Goal: Task Accomplishment & Management: Manage account settings

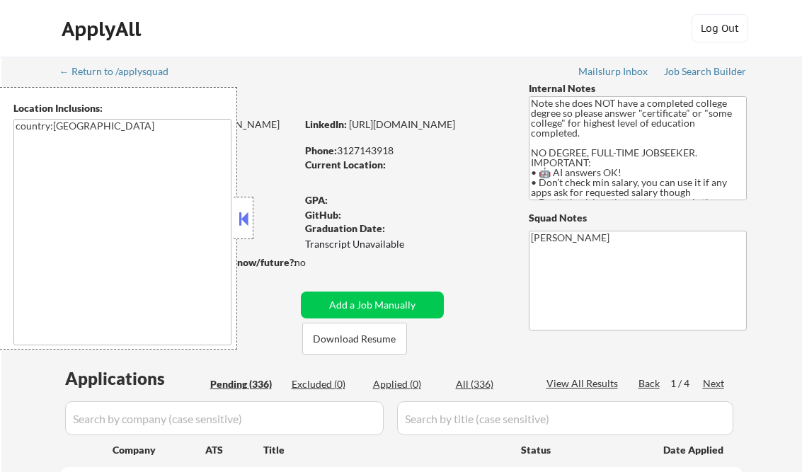
select select ""pending""
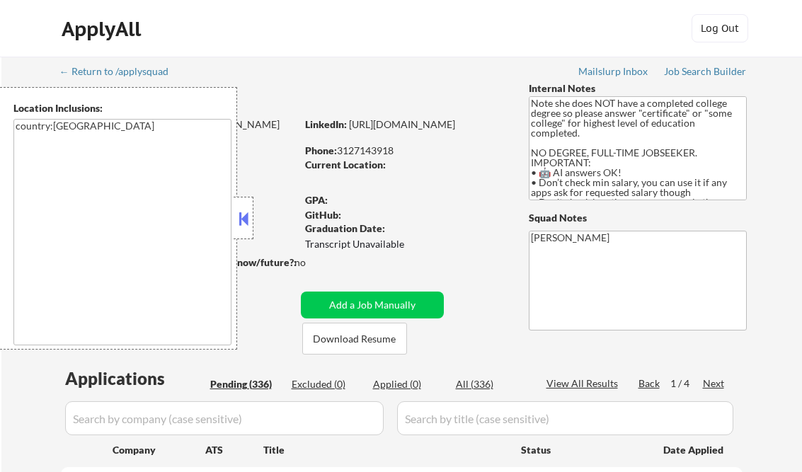
select select ""pending""
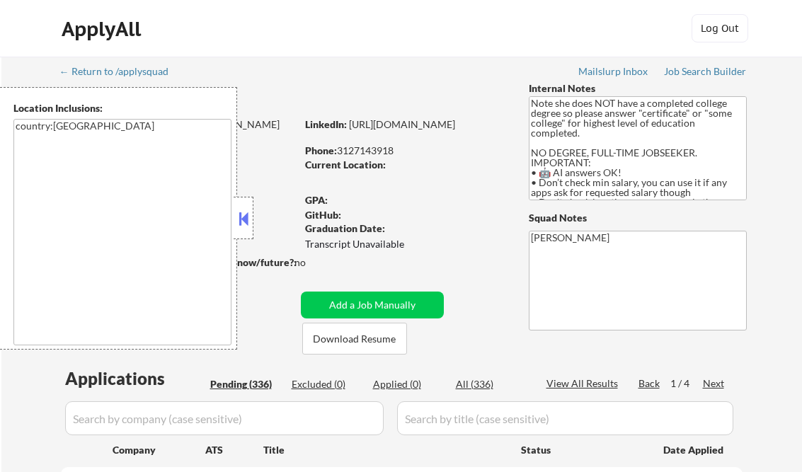
select select ""pending""
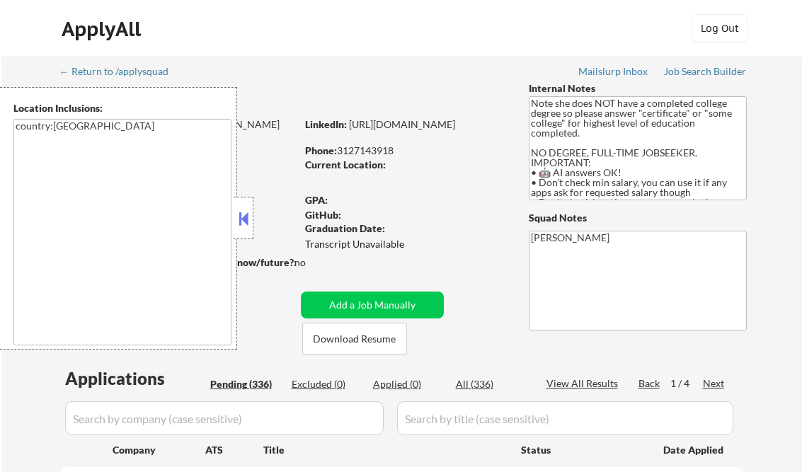
select select ""pending""
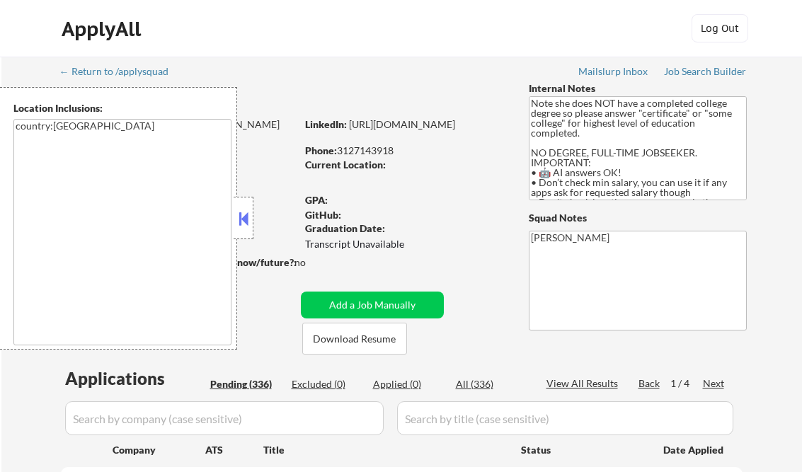
select select ""pending""
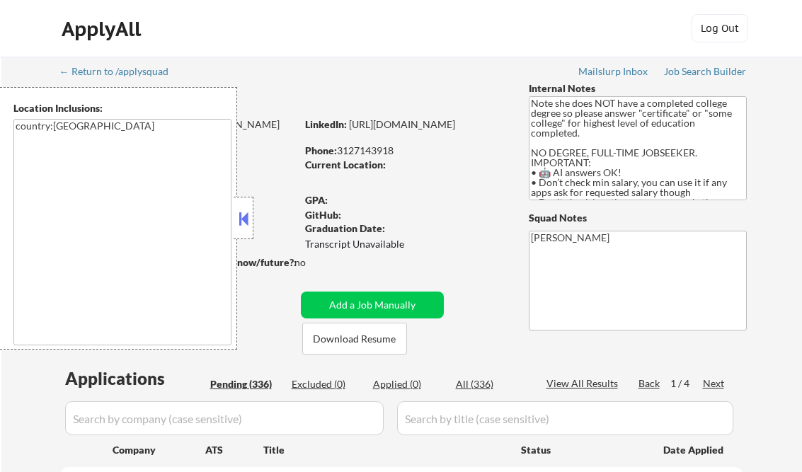
select select ""pending""
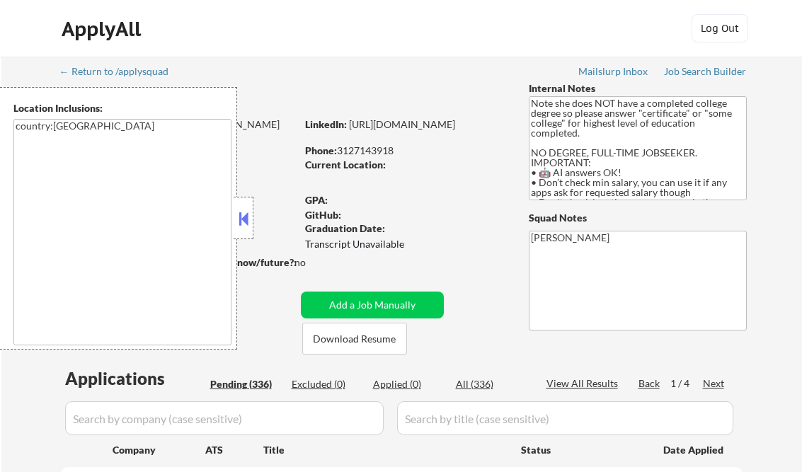
select select ""pending""
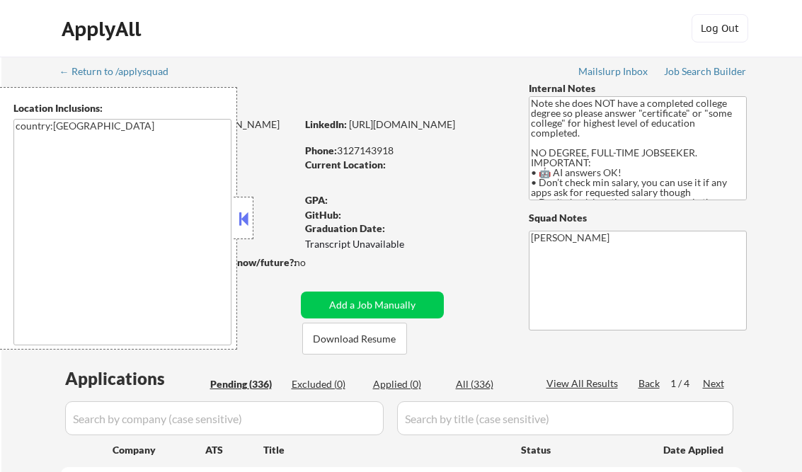
select select ""pending""
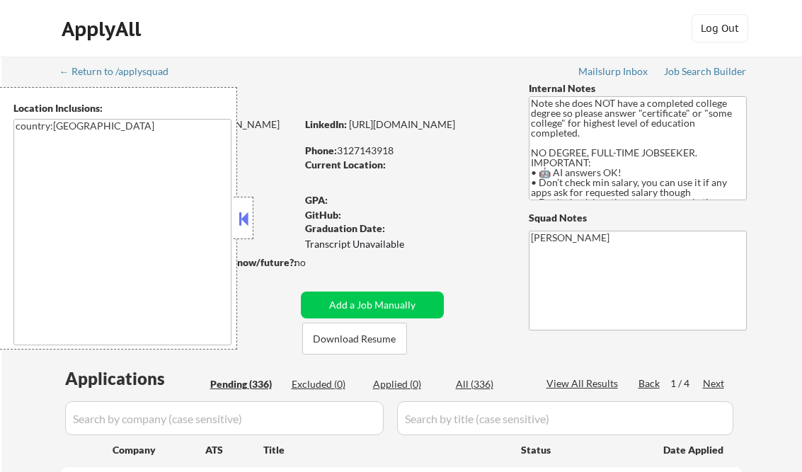
select select ""pending""
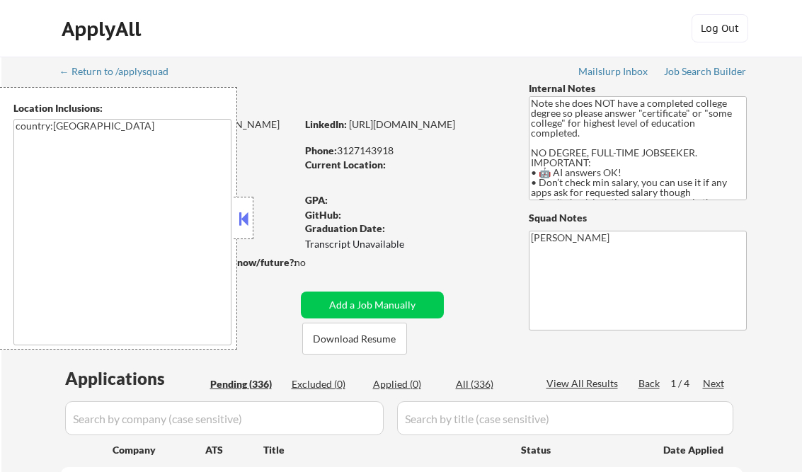
select select ""pending""
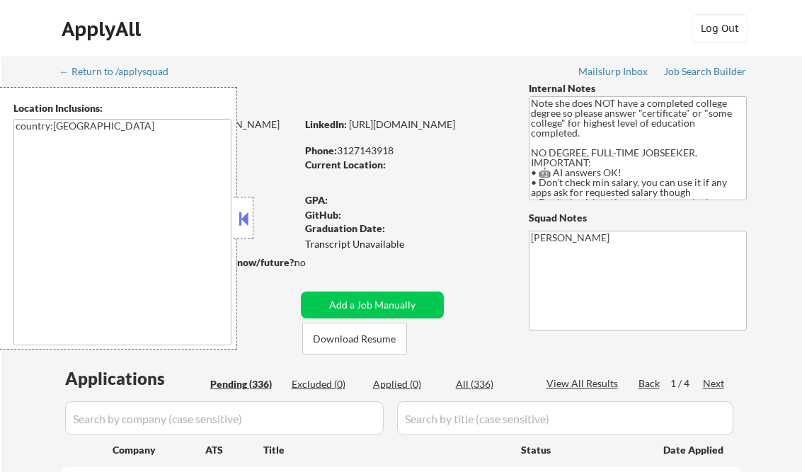
select select ""pending""
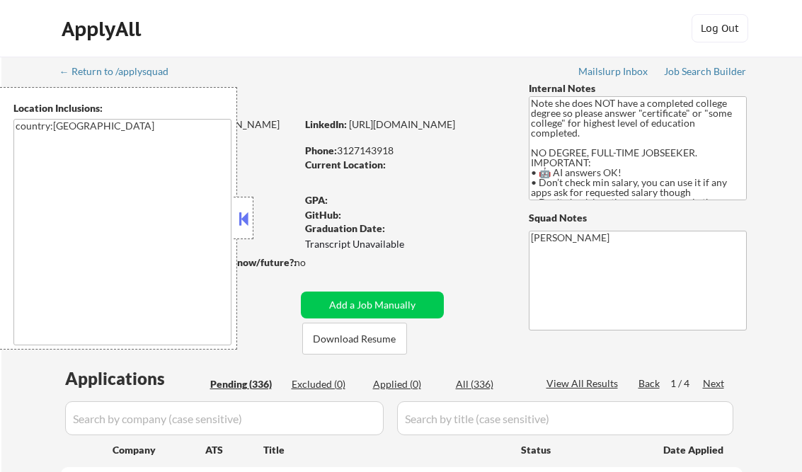
select select ""pending""
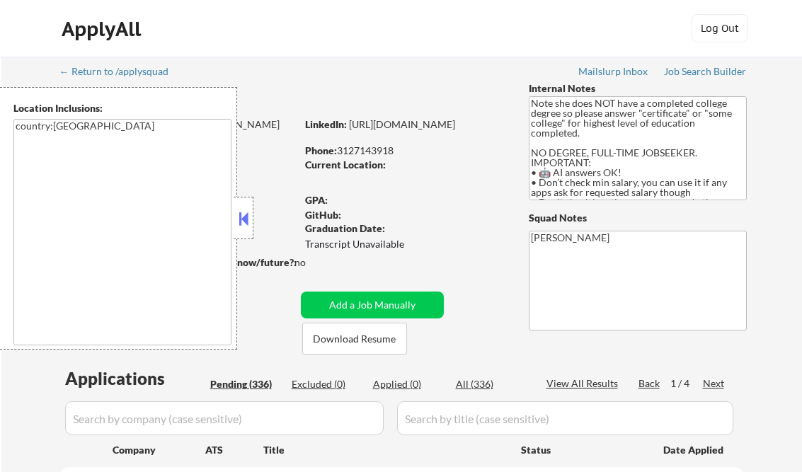
select select ""pending""
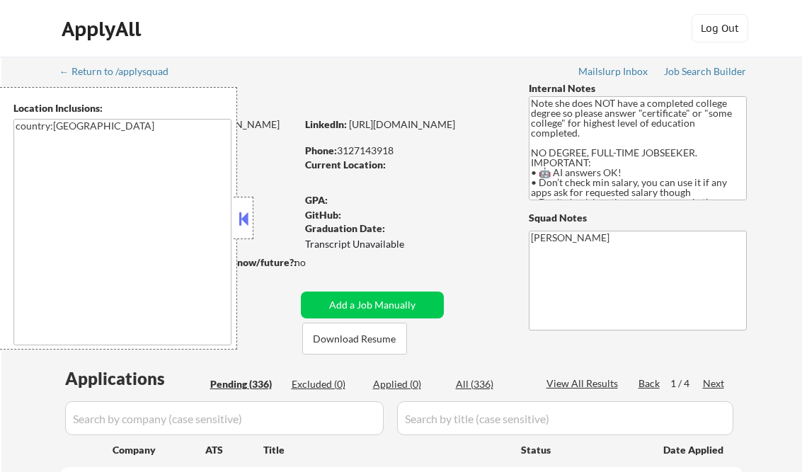
select select ""pending""
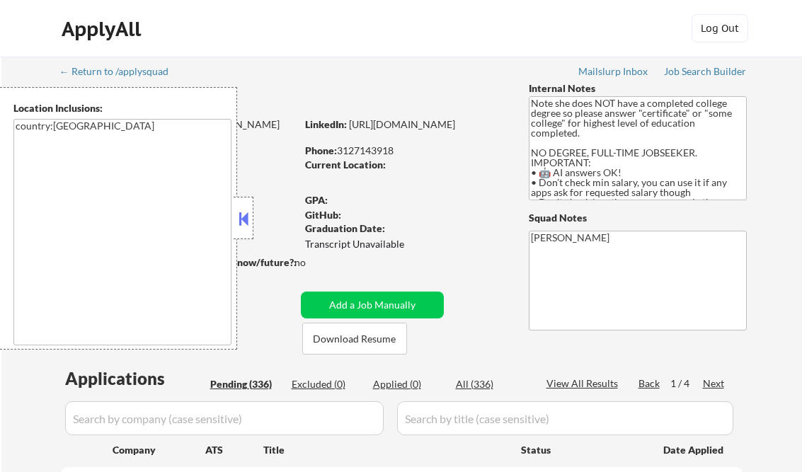
select select ""pending""
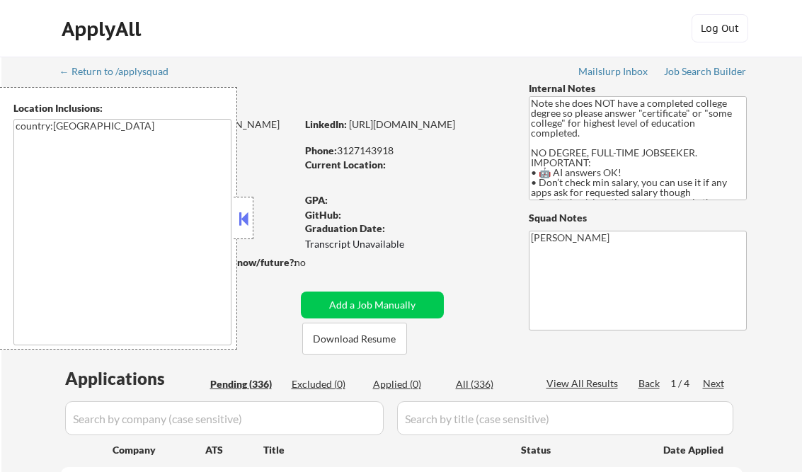
select select ""pending""
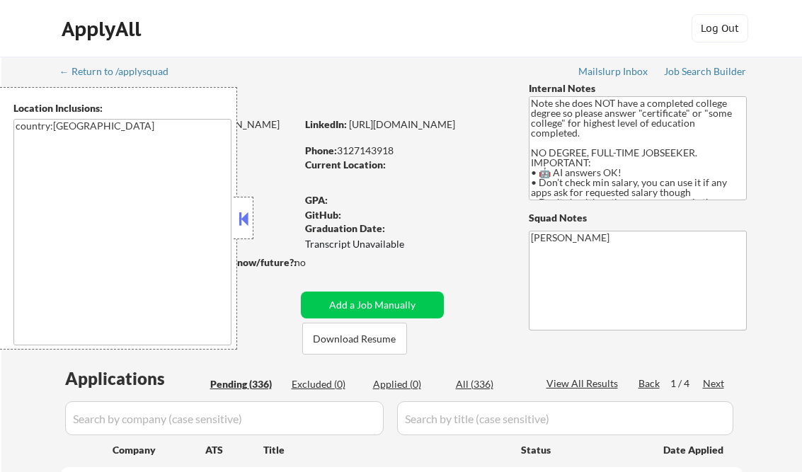
select select ""pending""
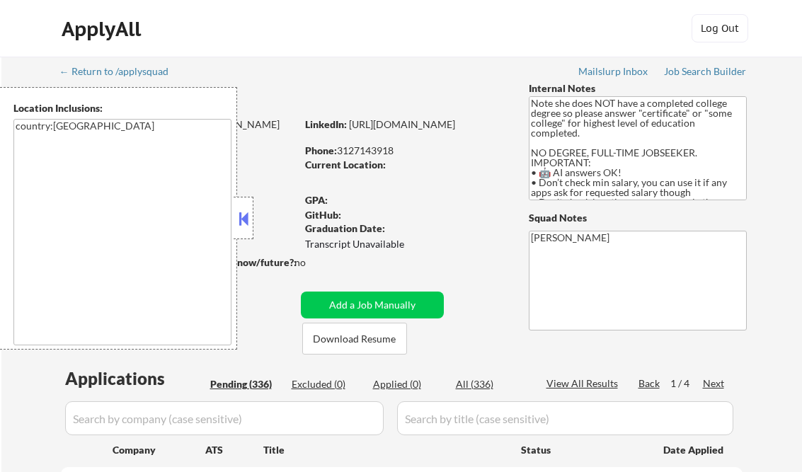
select select ""pending""
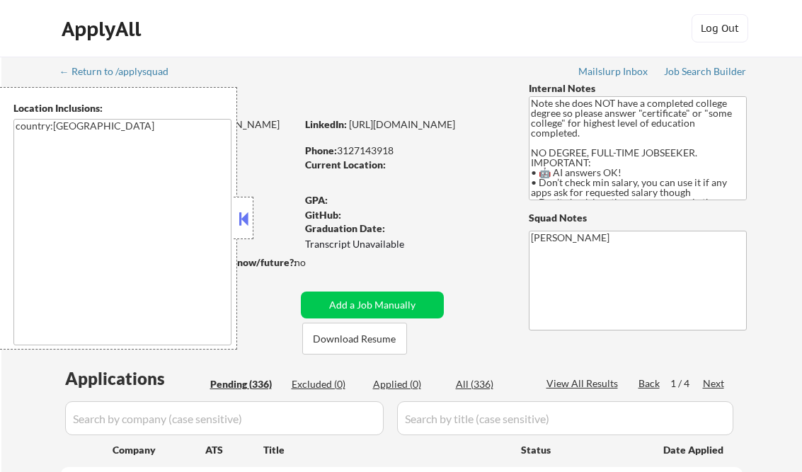
select select ""pending""
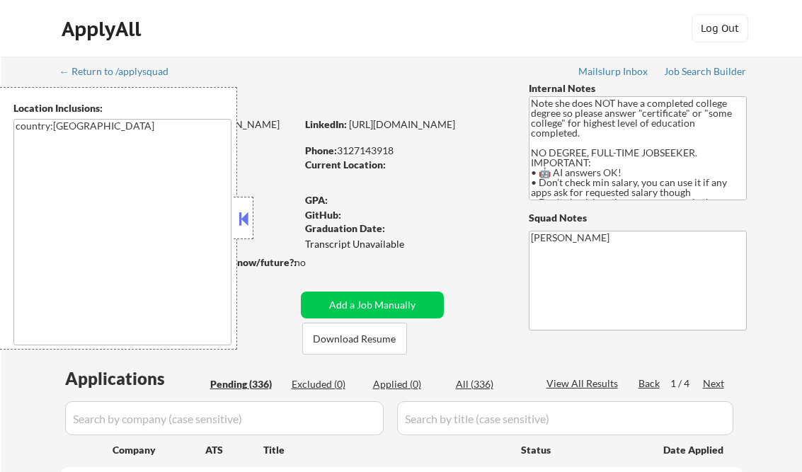
select select ""pending""
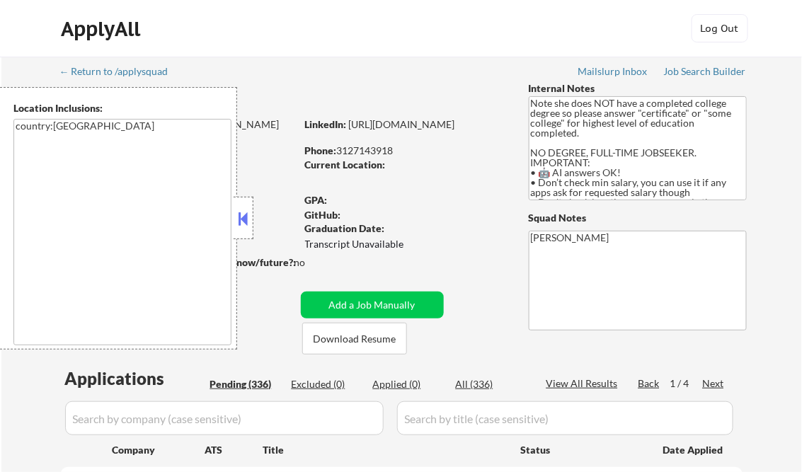
click at [241, 211] on button at bounding box center [244, 218] width 16 height 21
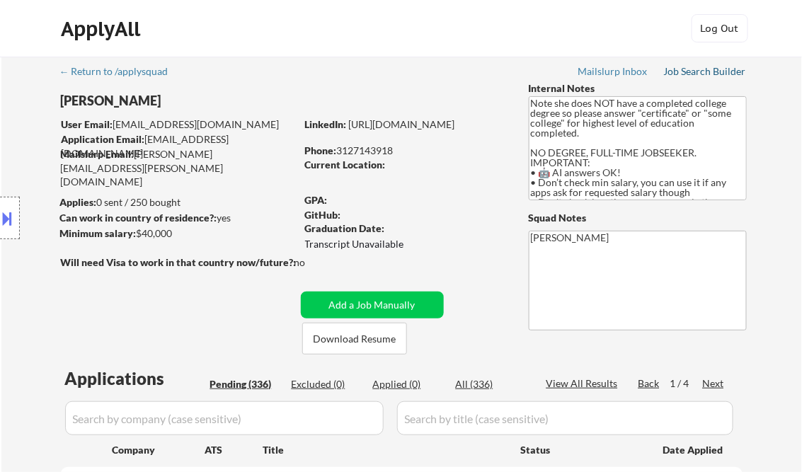
click at [714, 69] on div "Job Search Builder" at bounding box center [705, 72] width 83 height 10
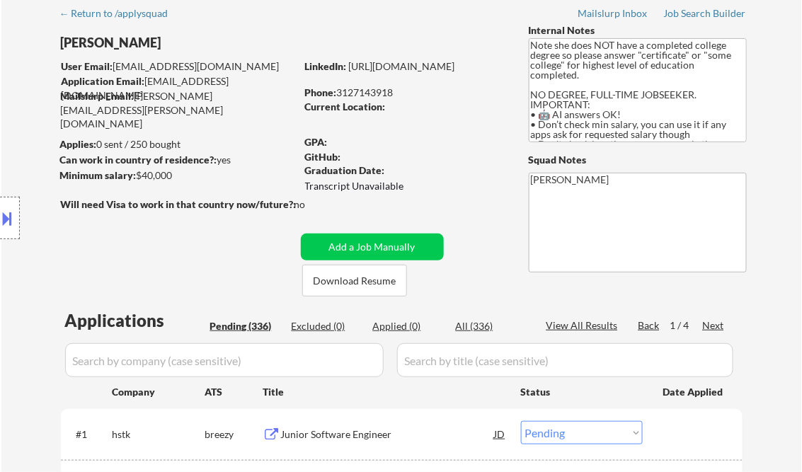
scroll to position [113, 0]
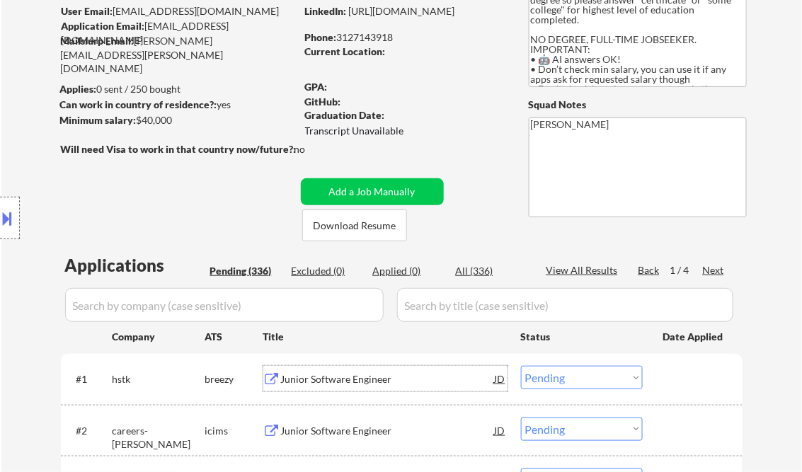
click at [323, 382] on div "Junior Software Engineer" at bounding box center [388, 379] width 214 height 14
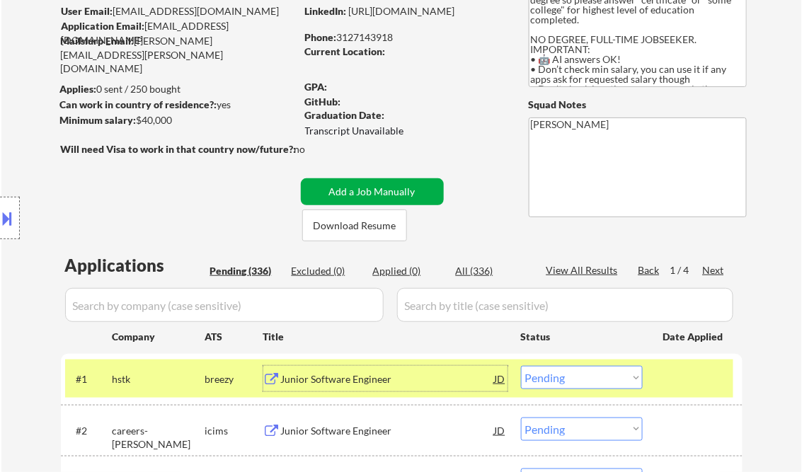
scroll to position [283, 0]
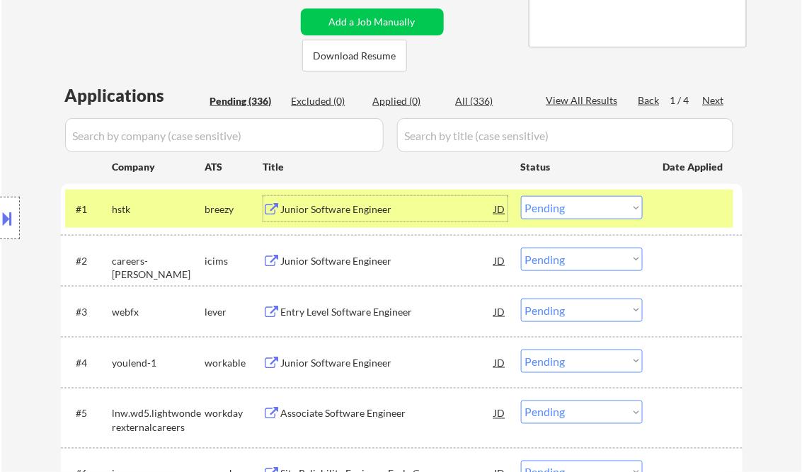
click at [587, 211] on select "Choose an option... Pending Applied Excluded (Questions) Excluded (Expired) Exc…" at bounding box center [582, 207] width 122 height 23
click at [521, 196] on select "Choose an option... Pending Applied Excluded (Questions) Excluded (Expired) Exc…" at bounding box center [582, 207] width 122 height 23
click at [339, 258] on div "Junior Software Engineer" at bounding box center [388, 261] width 214 height 14
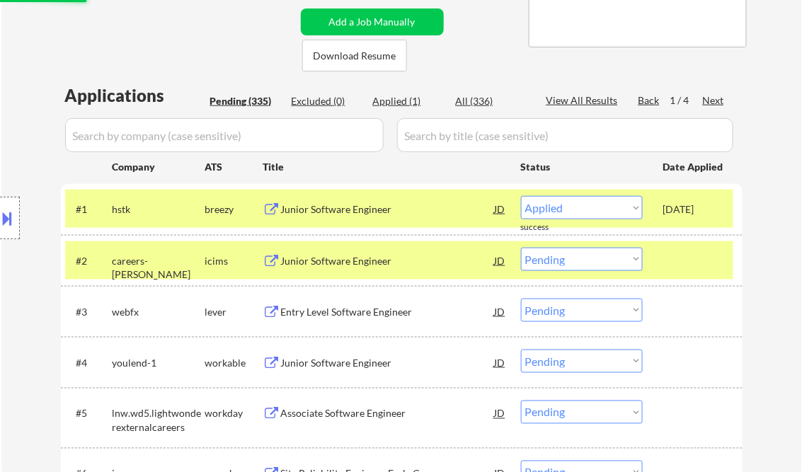
select select ""pending""
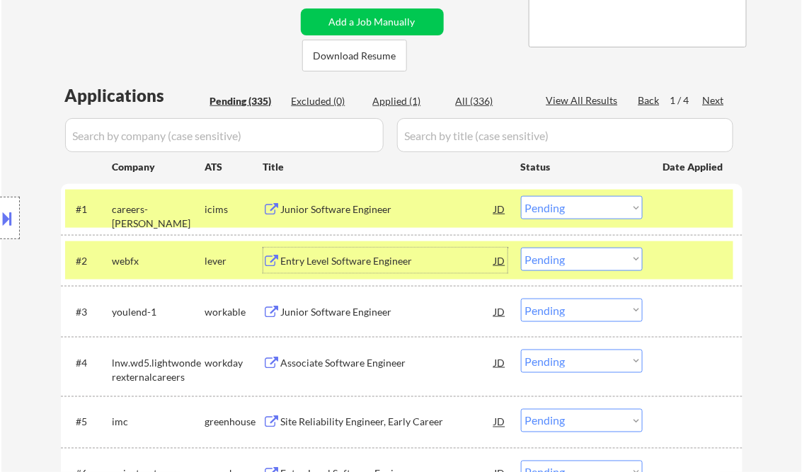
click at [682, 221] on div at bounding box center [694, 208] width 62 height 25
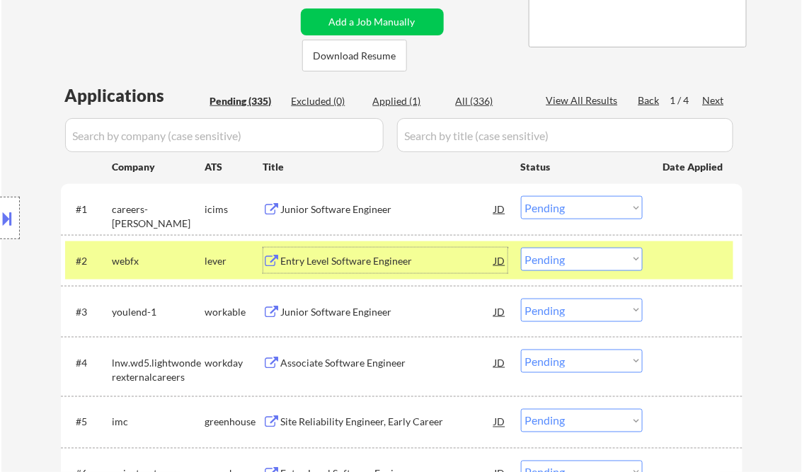
click at [384, 263] on div "Entry Level Software Engineer" at bounding box center [388, 261] width 214 height 14
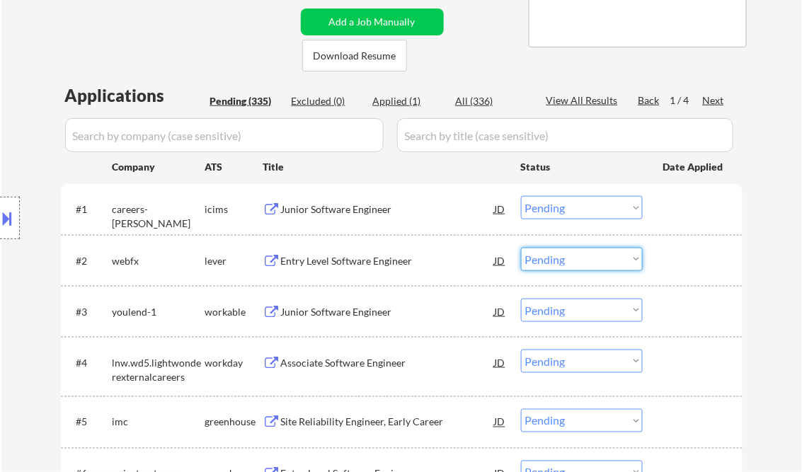
drag, startPoint x: 566, startPoint y: 256, endPoint x: 576, endPoint y: 270, distance: 16.3
click at [566, 256] on select "Choose an option... Pending Applied Excluded (Questions) Excluded (Expired) Exc…" at bounding box center [582, 259] width 122 height 23
click at [521, 248] on select "Choose an option... Pending Applied Excluded (Questions) Excluded (Expired) Exc…" at bounding box center [582, 259] width 122 height 23
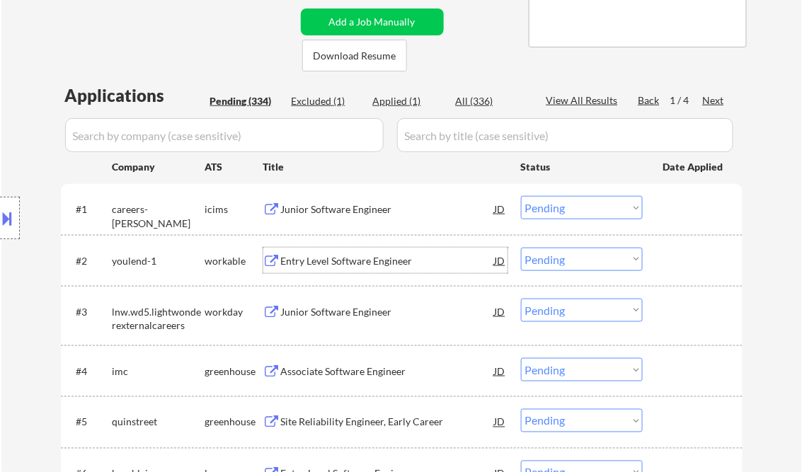
click at [372, 253] on div "Entry Level Software Engineer" at bounding box center [388, 260] width 214 height 25
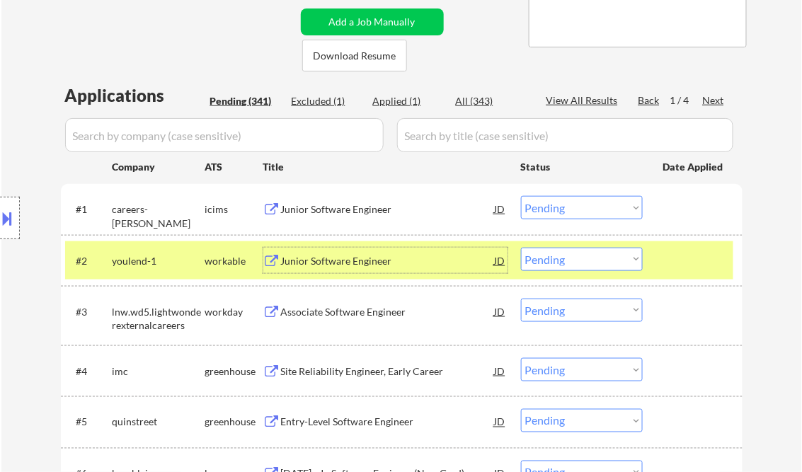
click at [572, 268] on select "Choose an option... Pending Applied Excluded (Questions) Excluded (Expired) Exc…" at bounding box center [582, 259] width 122 height 23
click at [521, 248] on select "Choose an option... Pending Applied Excluded (Questions) Excluded (Expired) Exc…" at bounding box center [582, 259] width 122 height 23
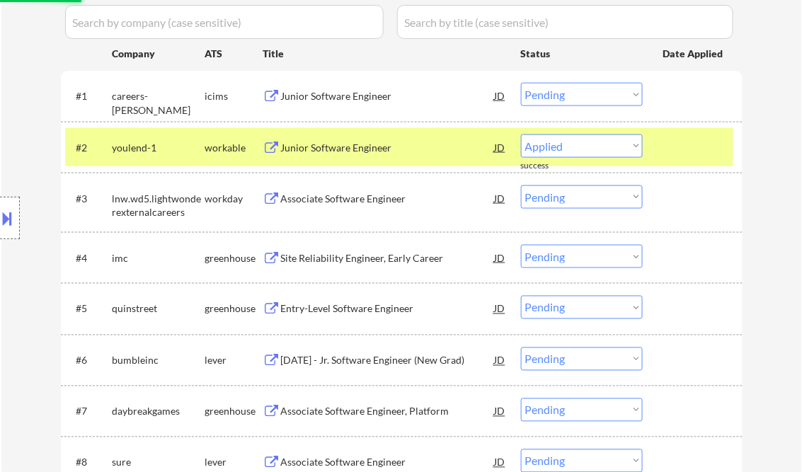
select select ""pending""
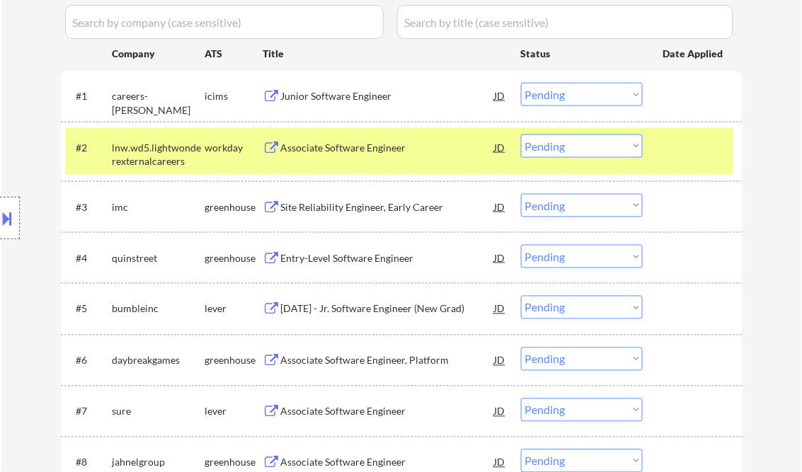
click at [312, 205] on div "Site Reliability Engineer, Early Career" at bounding box center [388, 207] width 214 height 14
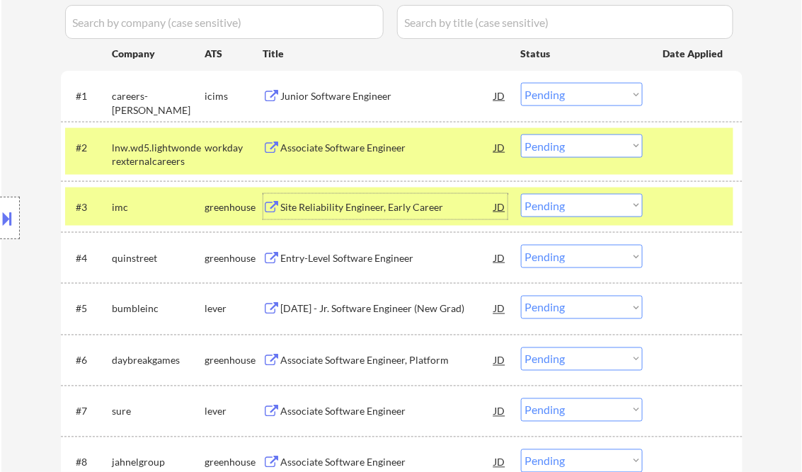
drag, startPoint x: 581, startPoint y: 205, endPoint x: 592, endPoint y: 218, distance: 17.6
click at [581, 205] on select "Choose an option... Pending Applied Excluded (Questions) Excluded (Expired) Exc…" at bounding box center [582, 205] width 122 height 23
click at [521, 194] on select "Choose an option... Pending Applied Excluded (Questions) Excluded (Expired) Exc…" at bounding box center [582, 205] width 122 height 23
click at [363, 213] on div "Site Reliability Engineer, Early Career" at bounding box center [388, 207] width 214 height 14
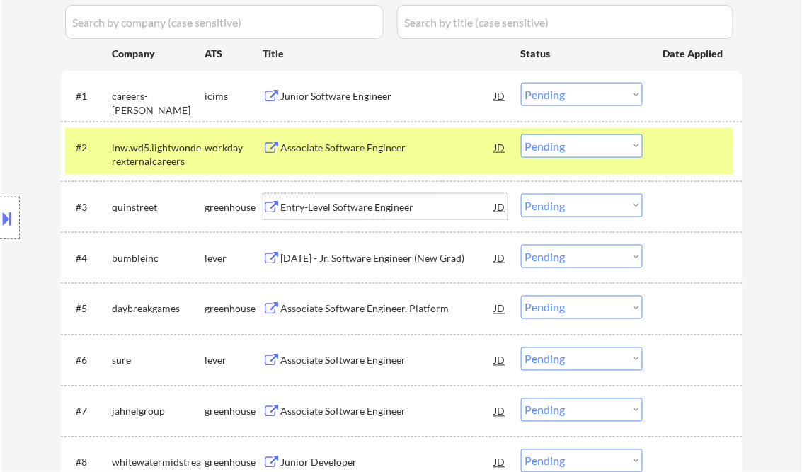
click at [590, 216] on select "Choose an option... Pending Applied Excluded (Questions) Excluded (Expired) Exc…" at bounding box center [582, 205] width 122 height 23
click at [521, 194] on select "Choose an option... Pending Applied Excluded (Questions) Excluded (Expired) Exc…" at bounding box center [582, 205] width 122 height 23
select select ""pending""
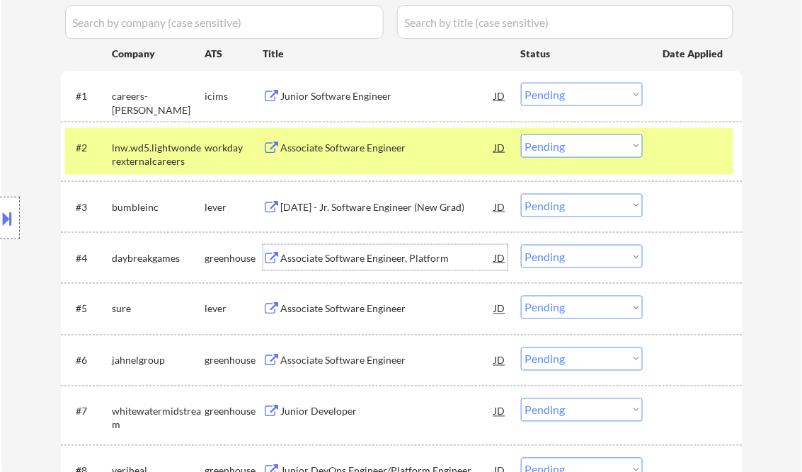
click at [338, 256] on div "Associate Software Engineer, Platform" at bounding box center [388, 258] width 214 height 14
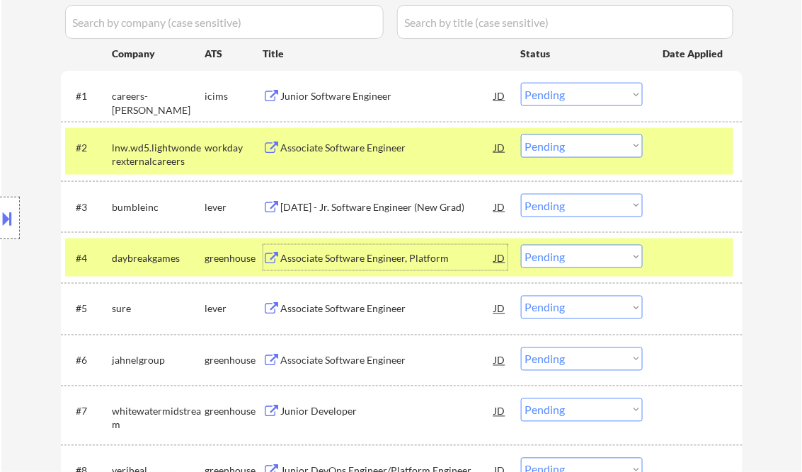
drag, startPoint x: 570, startPoint y: 253, endPoint x: 575, endPoint y: 262, distance: 9.8
click at [570, 253] on select "Choose an option... Pending Applied Excluded (Questions) Excluded (Expired) Exc…" at bounding box center [582, 256] width 122 height 23
click at [521, 245] on select "Choose an option... Pending Applied Excluded (Questions) Excluded (Expired) Exc…" at bounding box center [582, 256] width 122 height 23
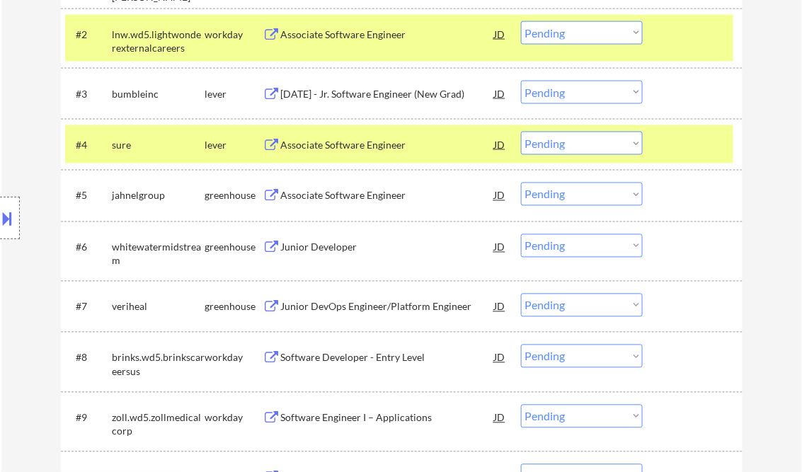
click at [366, 144] on div "Associate Software Engineer" at bounding box center [388, 145] width 214 height 14
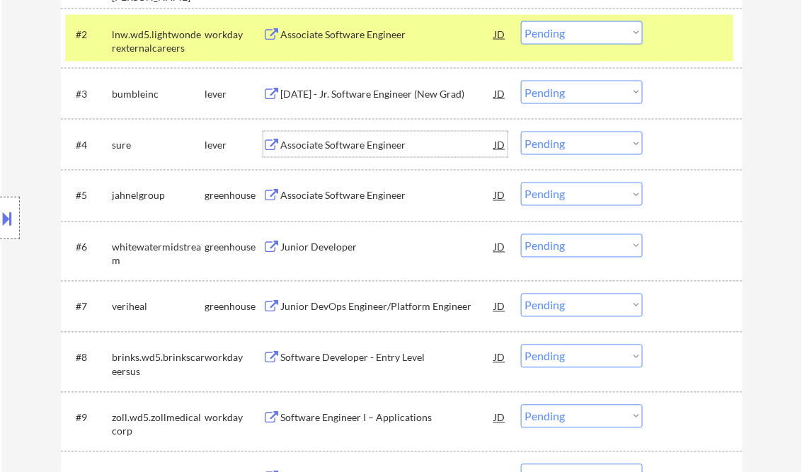
click at [550, 147] on select "Choose an option... Pending Applied Excluded (Questions) Excluded (Expired) Exc…" at bounding box center [582, 143] width 122 height 23
click at [521, 132] on select "Choose an option... Pending Applied Excluded (Questions) Excluded (Expired) Exc…" at bounding box center [582, 143] width 122 height 23
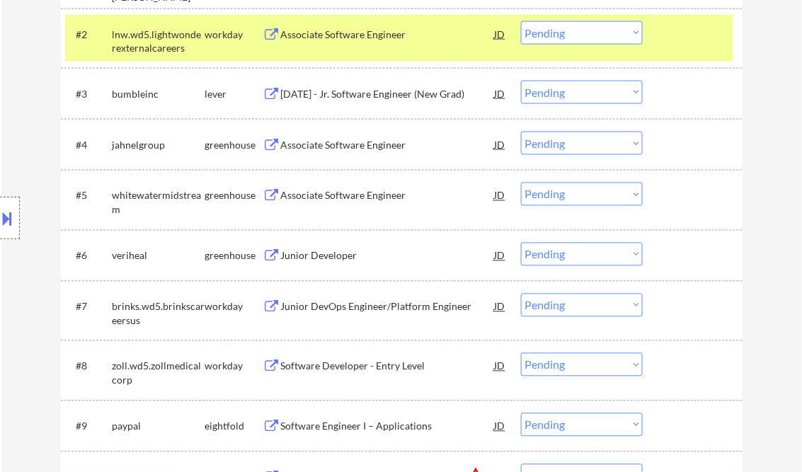
scroll to position [453, 0]
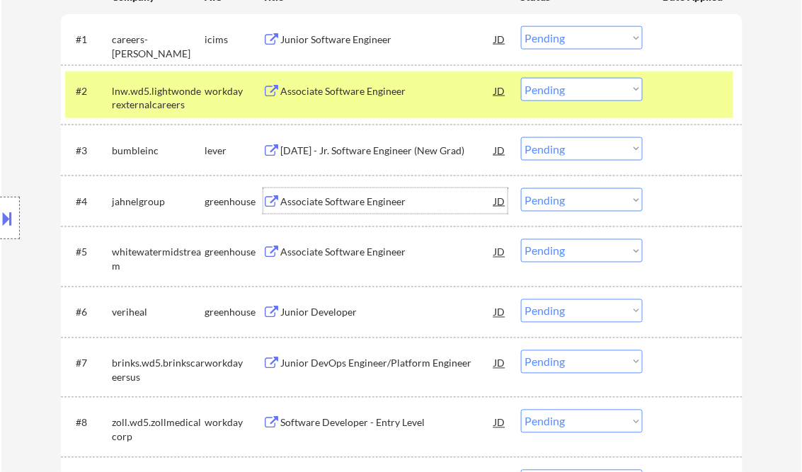
click at [364, 200] on div "Associate Software Engineer" at bounding box center [388, 202] width 214 height 14
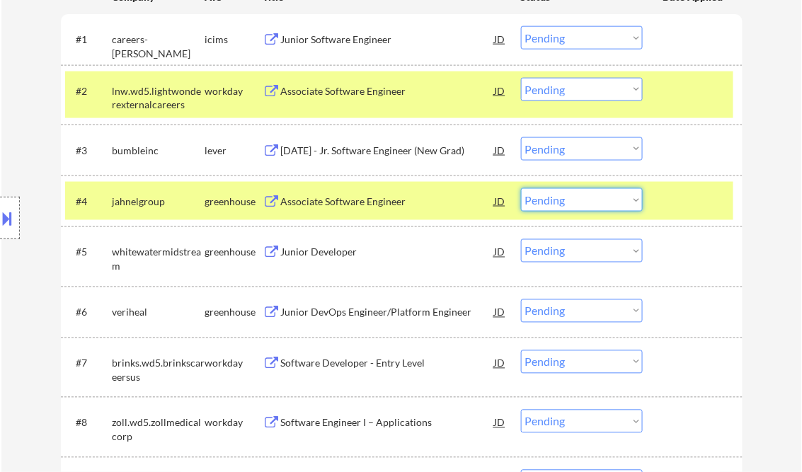
drag, startPoint x: 550, startPoint y: 200, endPoint x: 566, endPoint y: 212, distance: 19.8
click at [551, 200] on select "Choose an option... Pending Applied Excluded (Questions) Excluded (Expired) Exc…" at bounding box center [582, 199] width 122 height 23
click at [521, 188] on select "Choose an option... Pending Applied Excluded (Questions) Excluded (Expired) Exc…" at bounding box center [582, 199] width 122 height 23
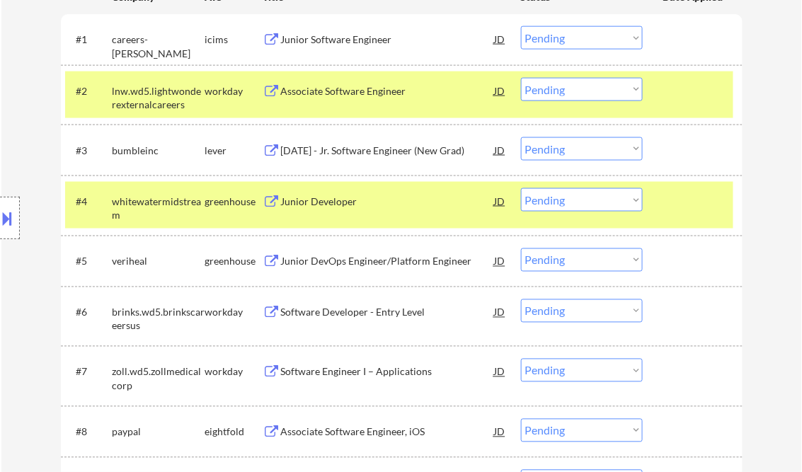
click at [336, 195] on div "Junior Developer" at bounding box center [388, 202] width 214 height 14
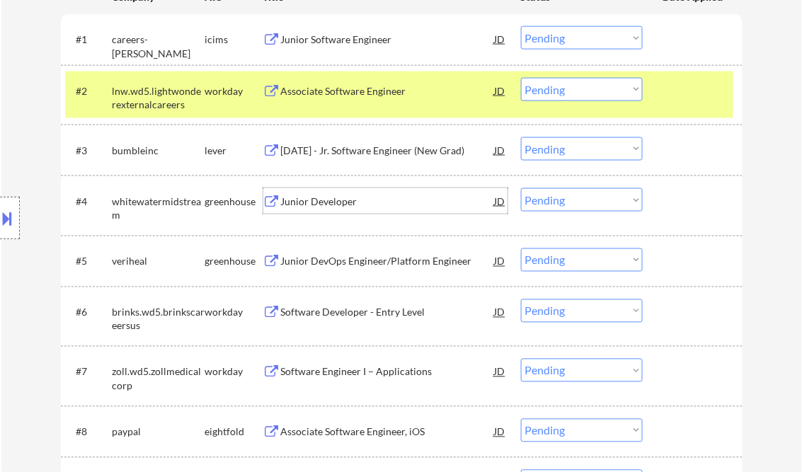
click at [586, 195] on select "Choose an option... Pending Applied Excluded (Questions) Excluded (Expired) Exc…" at bounding box center [582, 199] width 122 height 23
click at [521, 188] on select "Choose an option... Pending Applied Excluded (Questions) Excluded (Expired) Exc…" at bounding box center [582, 199] width 122 height 23
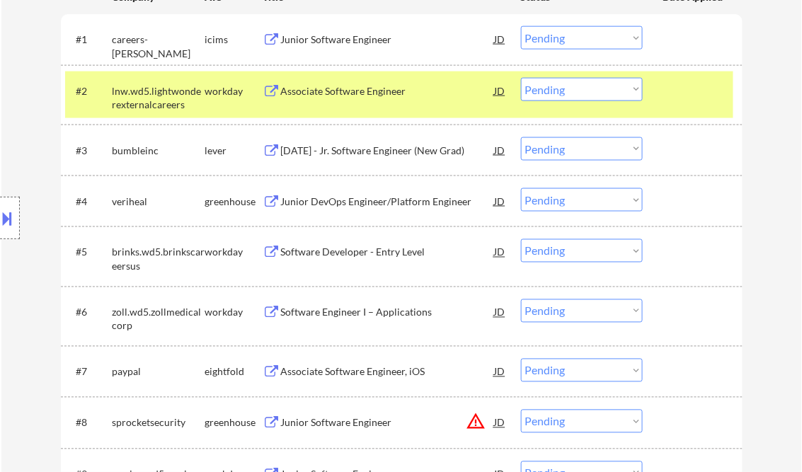
click at [354, 199] on div "Junior DevOps Engineer/Platform Engineer" at bounding box center [388, 202] width 214 height 14
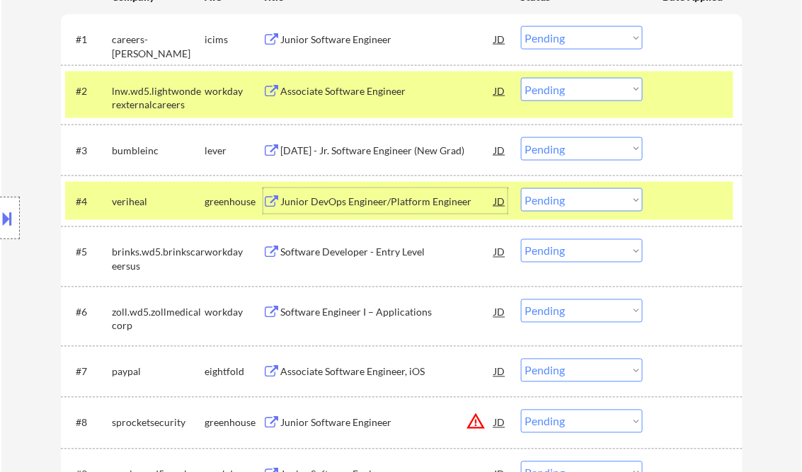
click at [673, 152] on div at bounding box center [694, 149] width 62 height 25
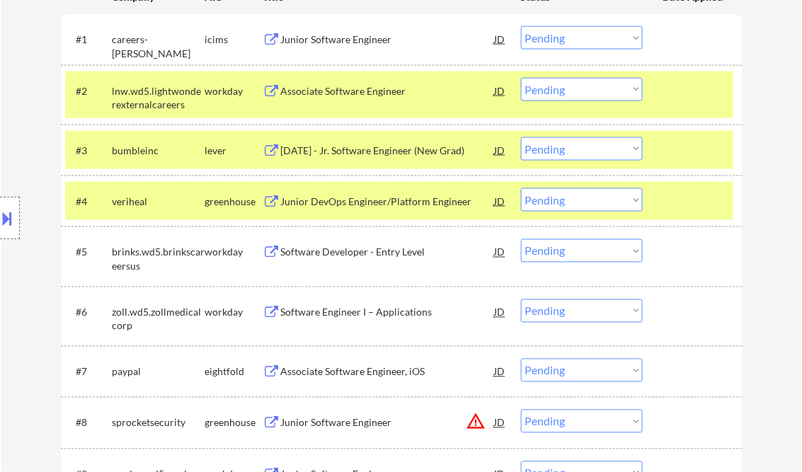
click at [684, 88] on div at bounding box center [694, 90] width 62 height 25
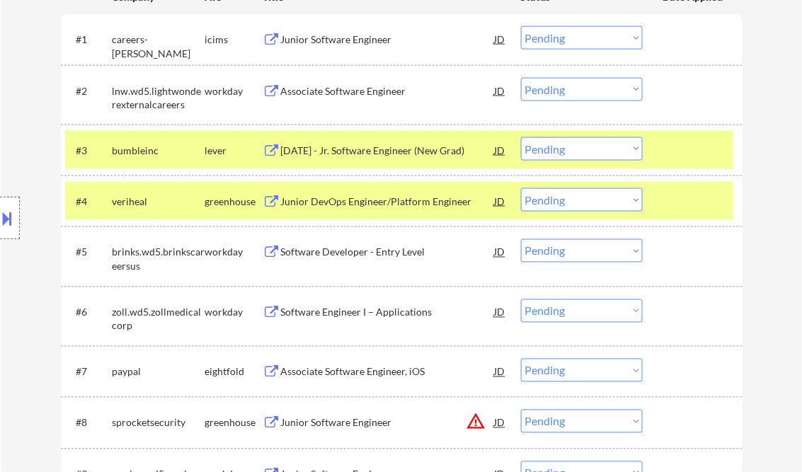
click at [598, 201] on select "Choose an option... Pending Applied Excluded (Questions) Excluded (Expired) Exc…" at bounding box center [582, 199] width 122 height 23
click at [521, 188] on select "Choose an option... Pending Applied Excluded (Questions) Excluded (Expired) Exc…" at bounding box center [582, 199] width 122 height 23
select select ""pending""
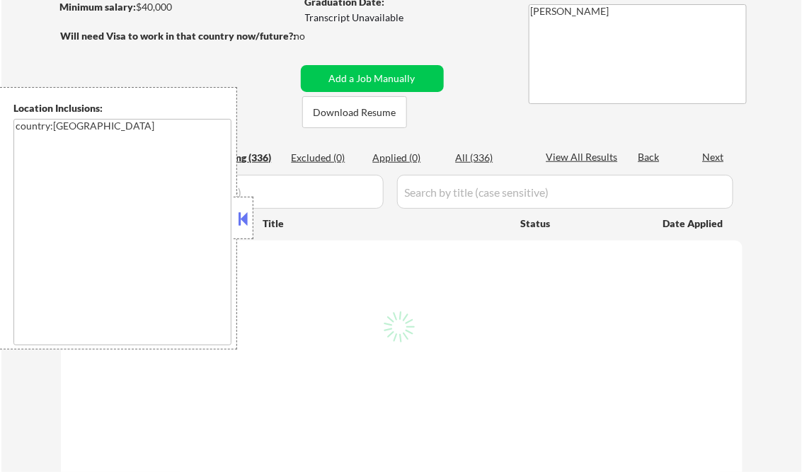
scroll to position [227, 0]
select select ""pending""
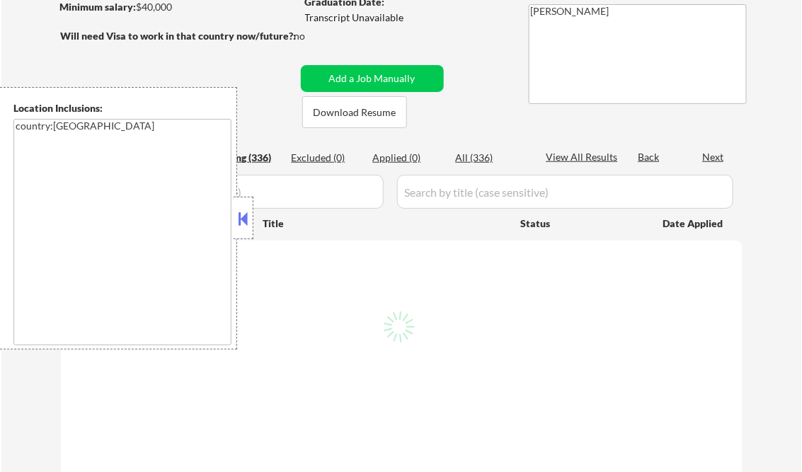
select select ""pending""
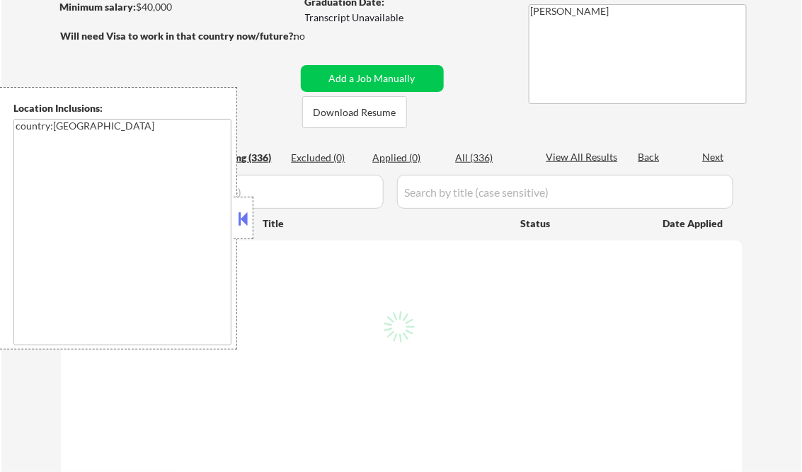
select select ""pending""
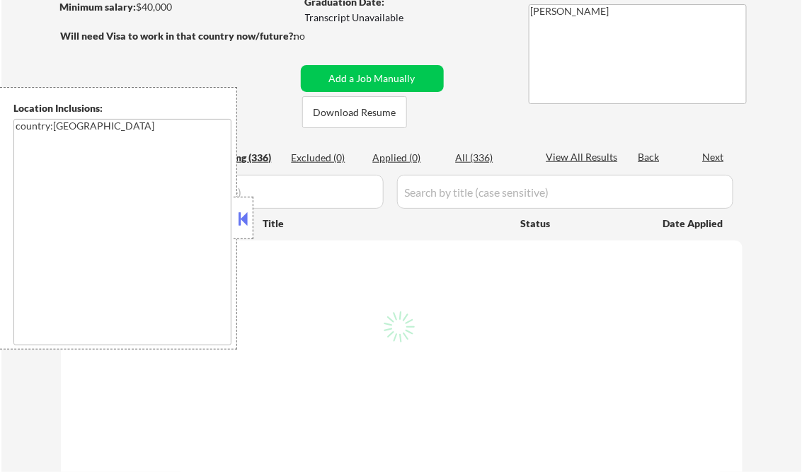
select select ""pending""
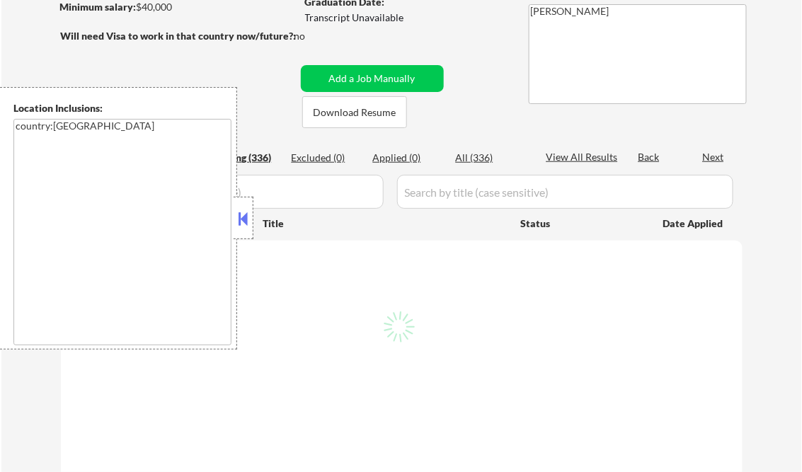
select select ""pending""
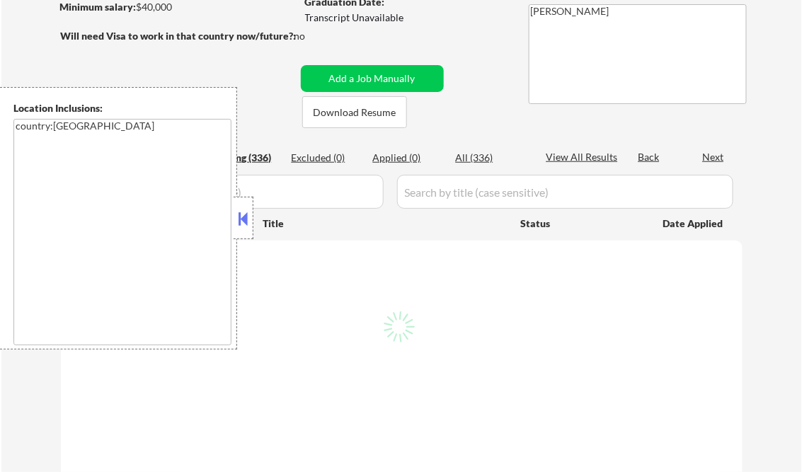
select select ""pending""
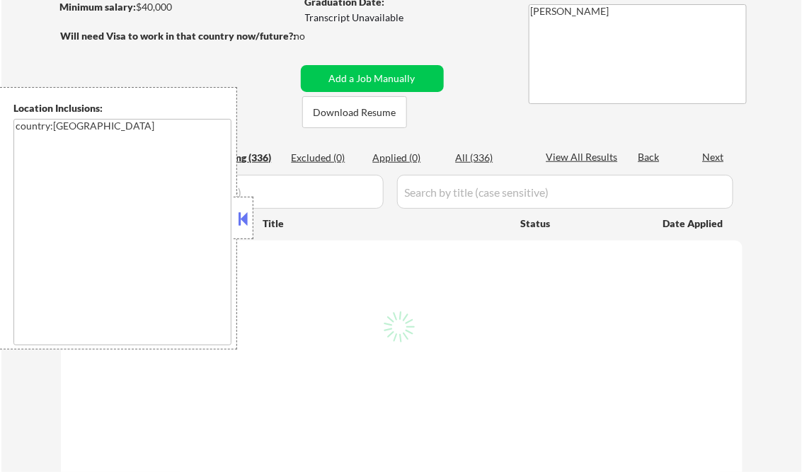
select select ""pending""
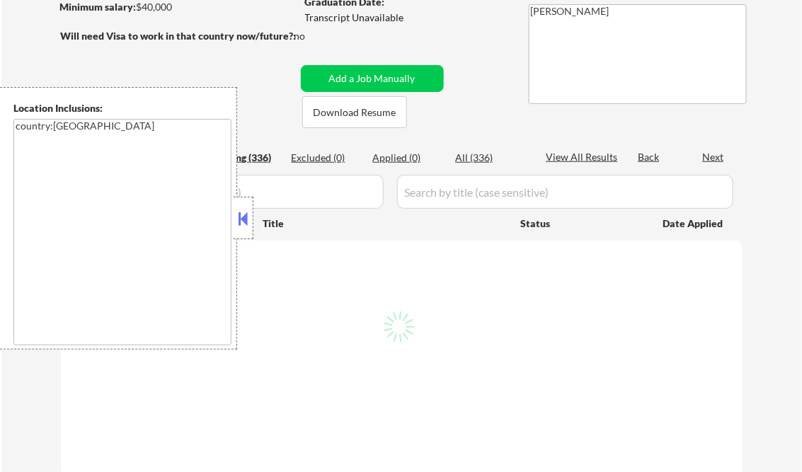
select select ""pending""
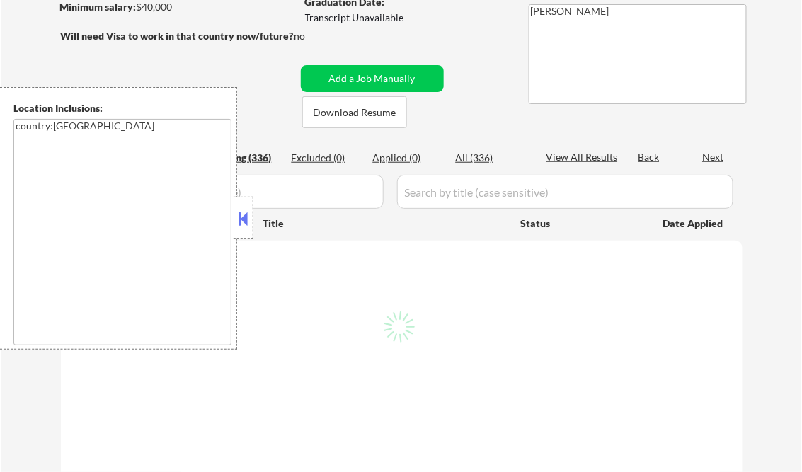
select select ""pending""
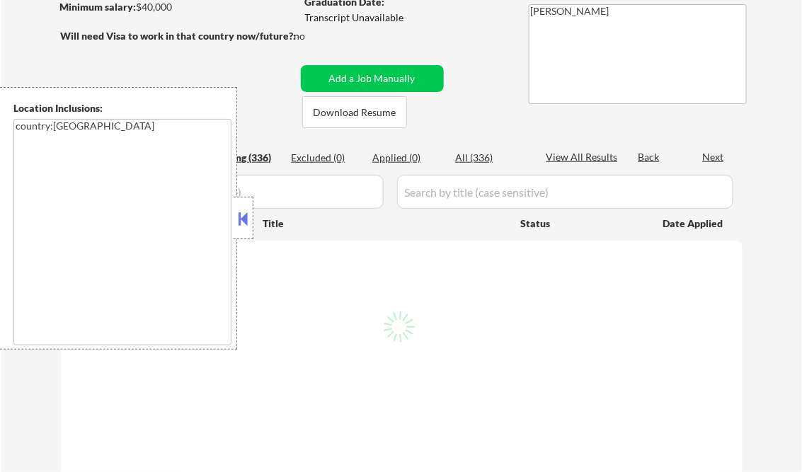
select select ""pending""
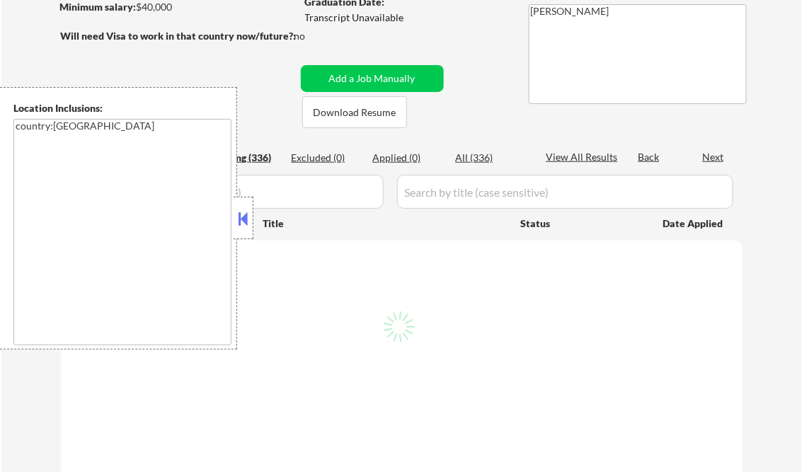
select select ""pending""
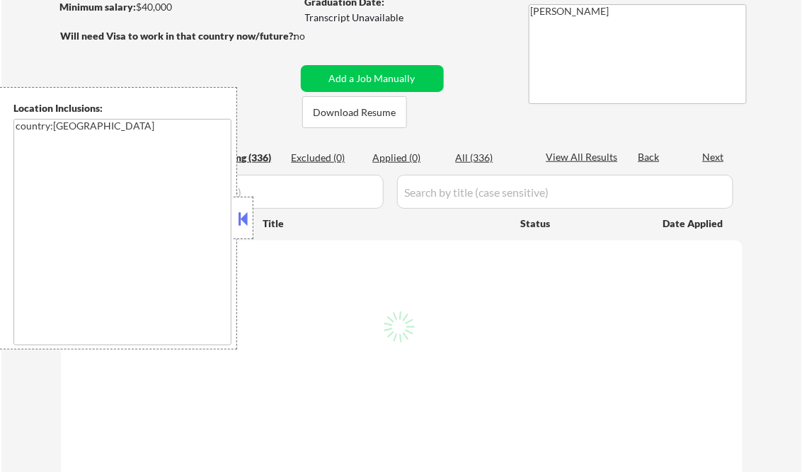
select select ""pending""
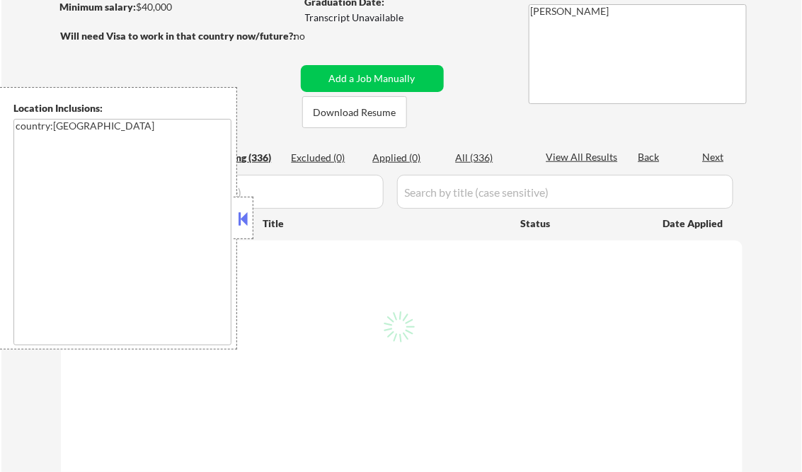
select select ""pending""
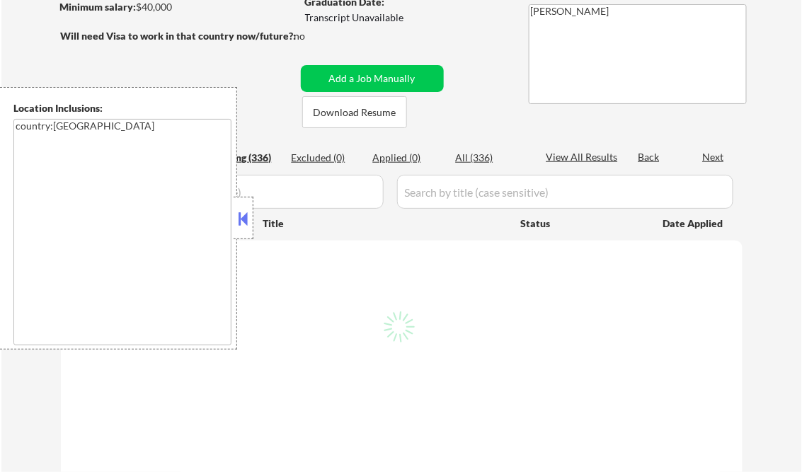
select select ""pending""
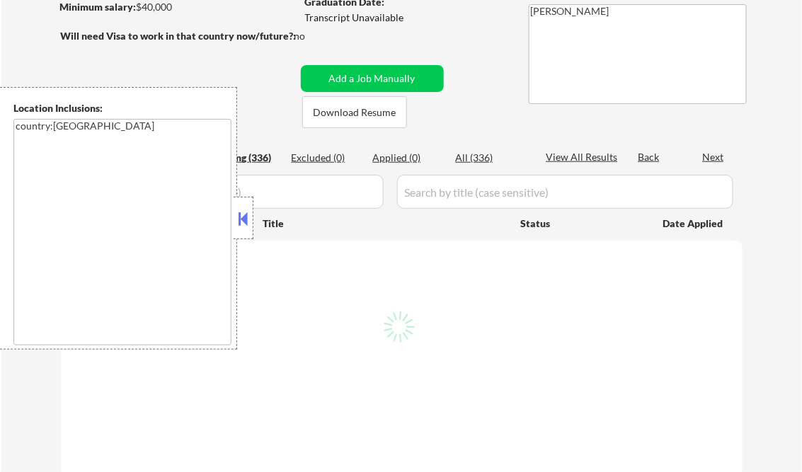
select select ""pending""
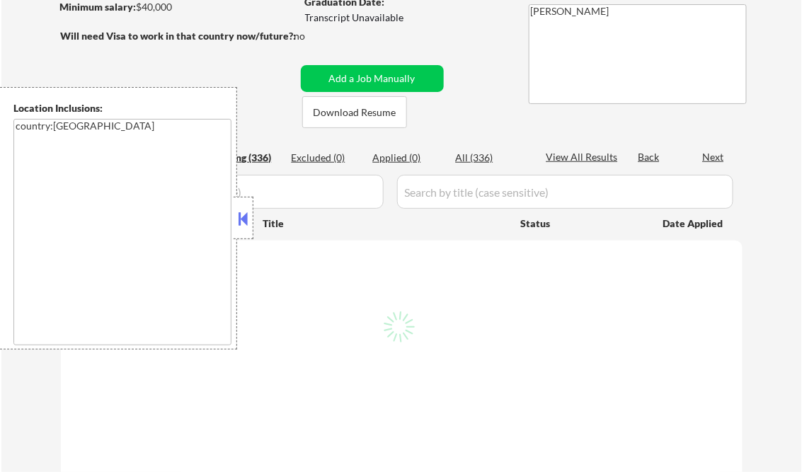
select select ""pending""
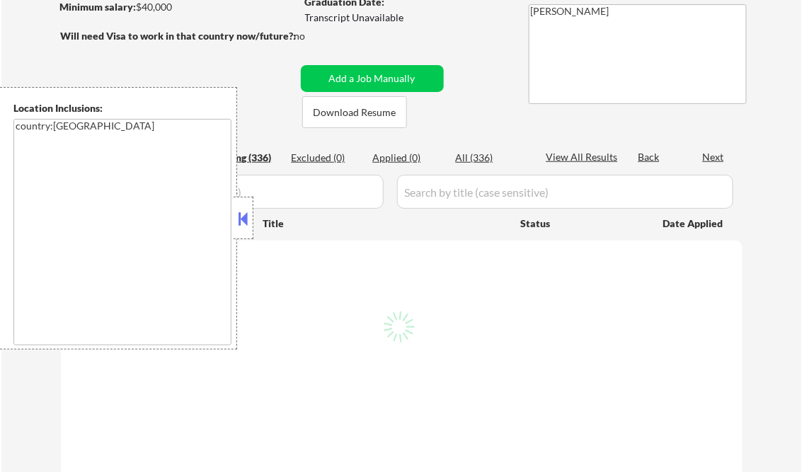
select select ""pending""
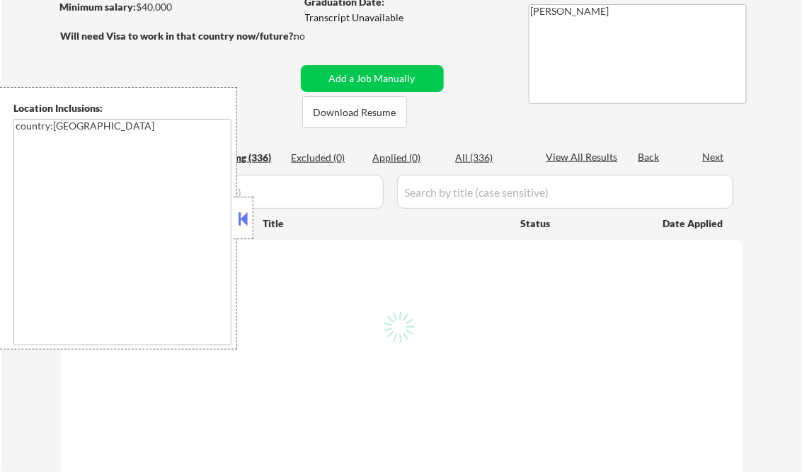
select select ""pending""
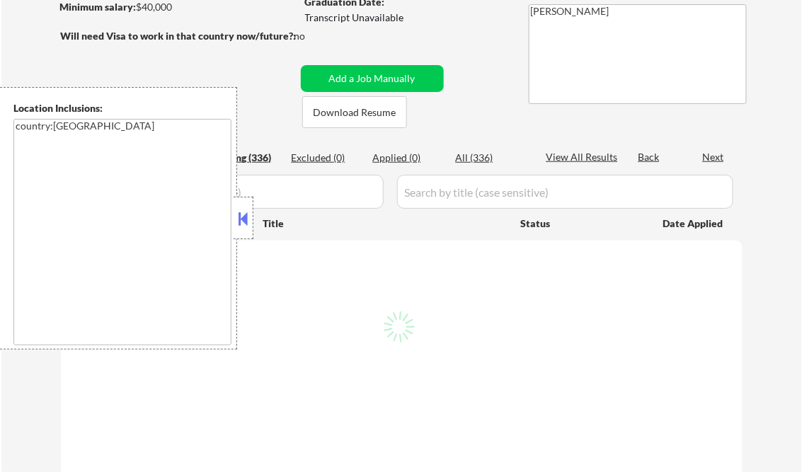
select select ""pending""
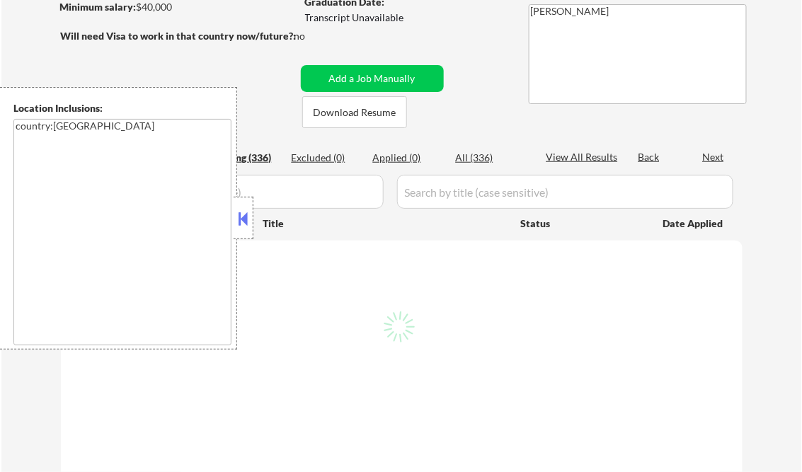
select select ""pending""
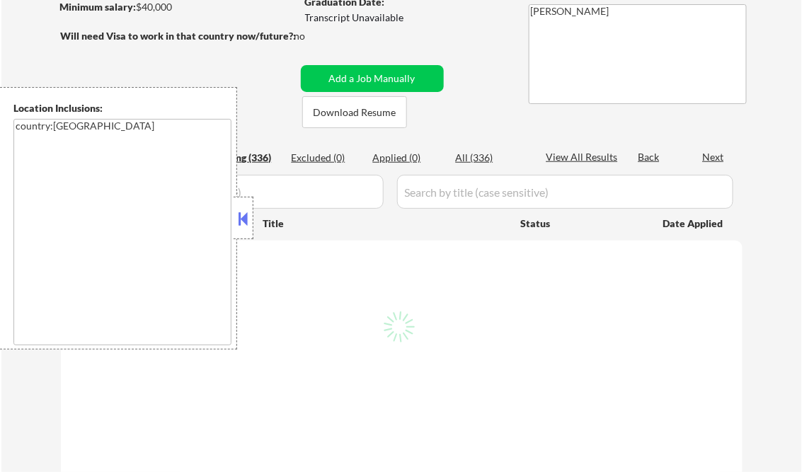
select select ""pending""
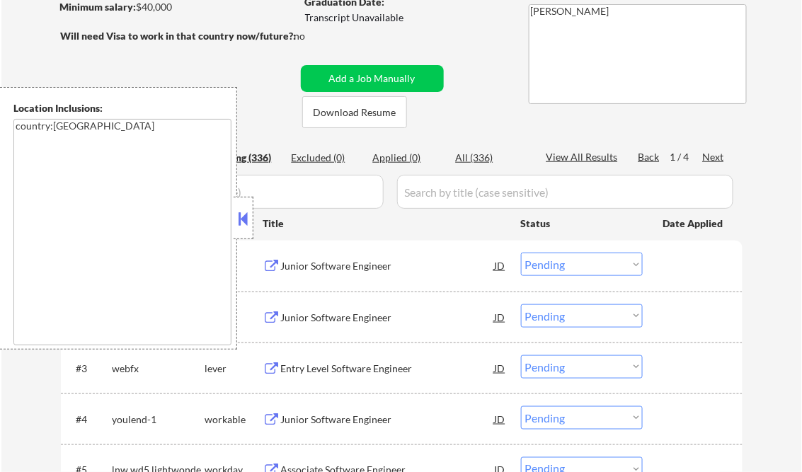
scroll to position [170, 0]
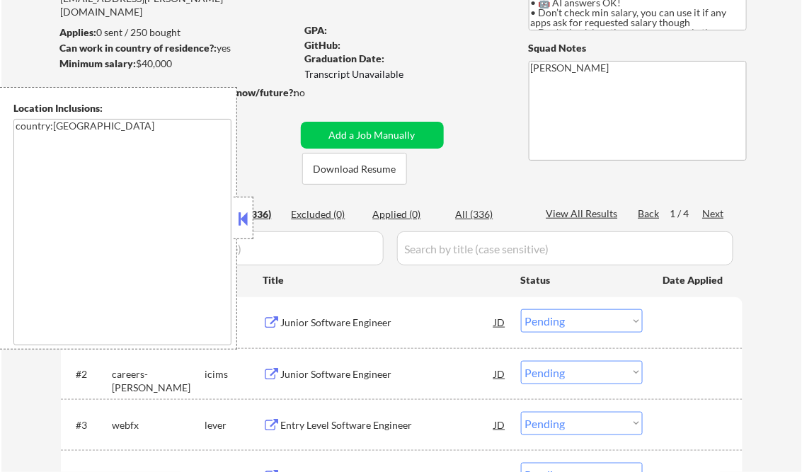
click at [241, 219] on button at bounding box center [244, 218] width 16 height 21
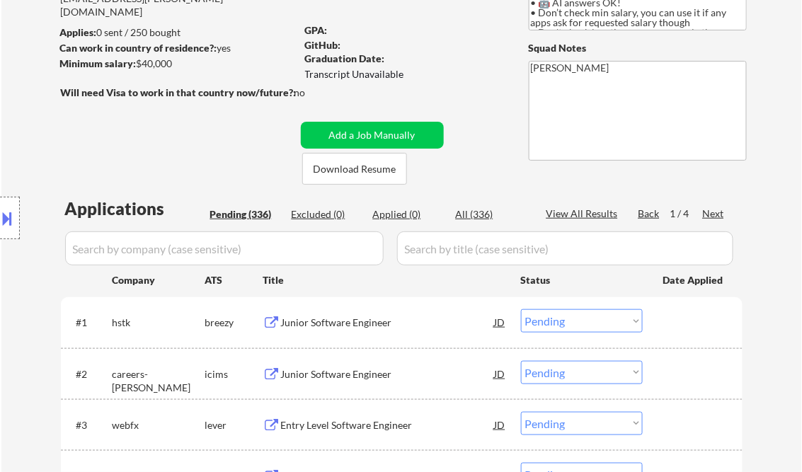
click at [404, 213] on div "Applied (0)" at bounding box center [408, 214] width 71 height 14
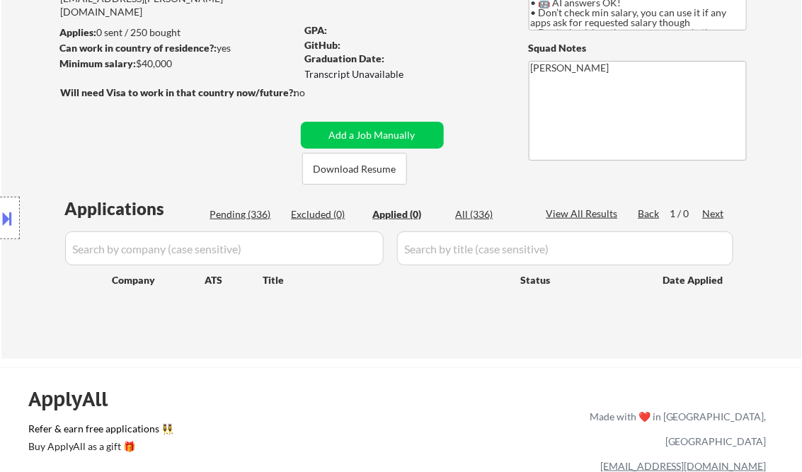
select select ""applied""
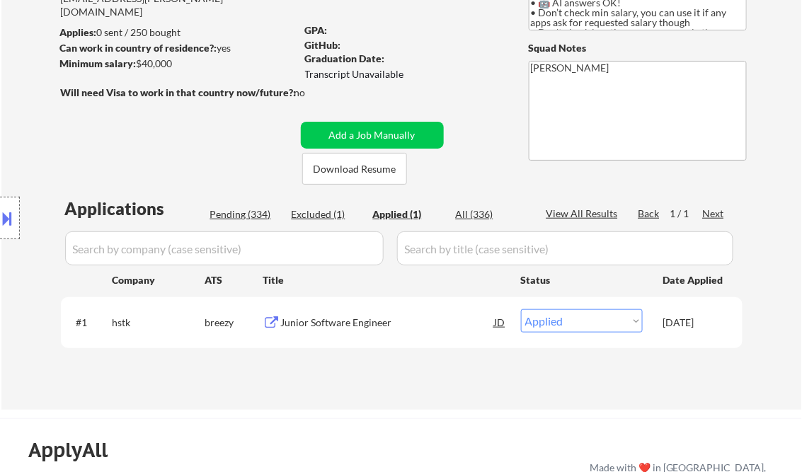
select select ""applied""
